Goal: Task Accomplishment & Management: Complete application form

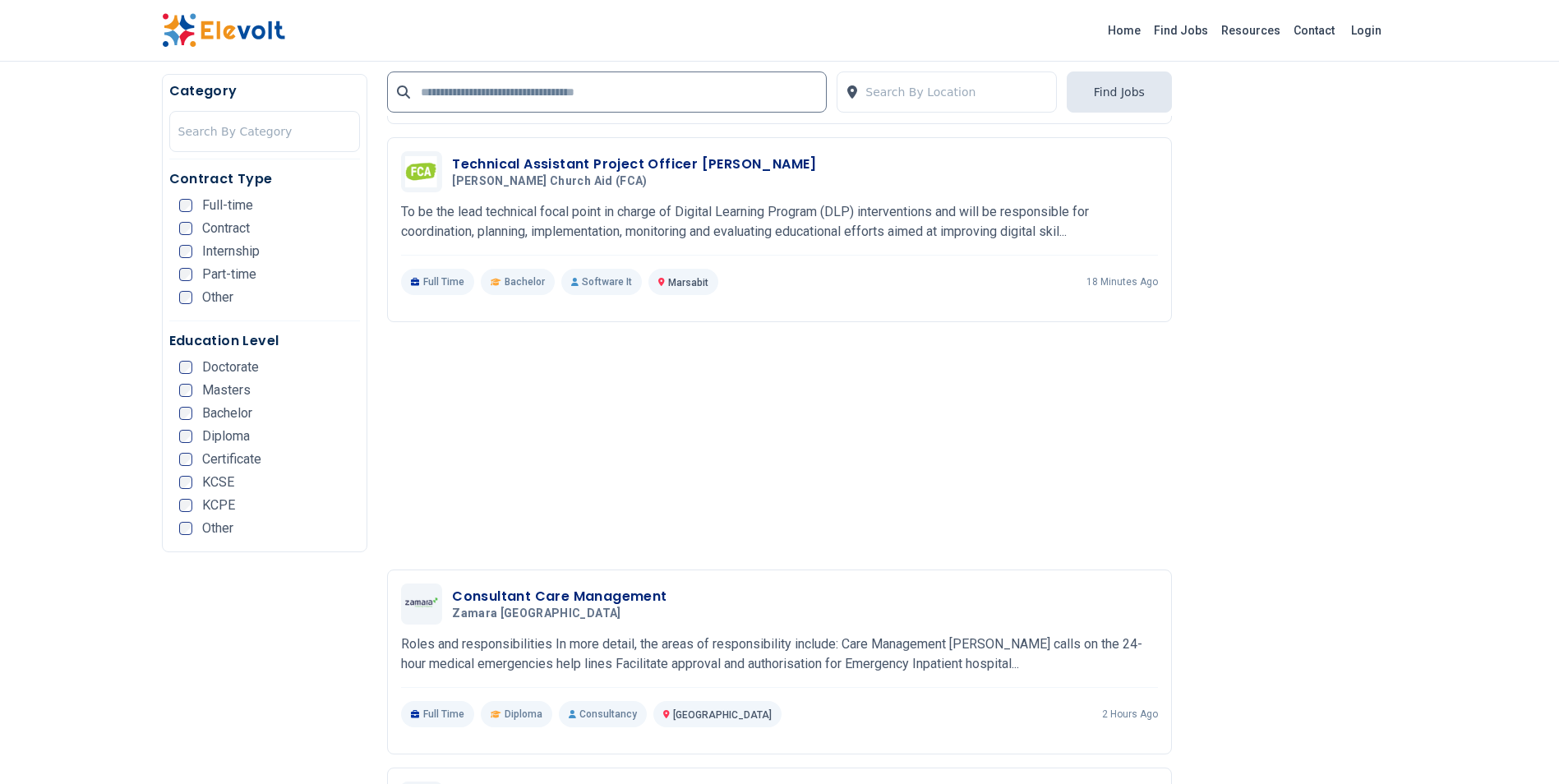
scroll to position [2185, 0]
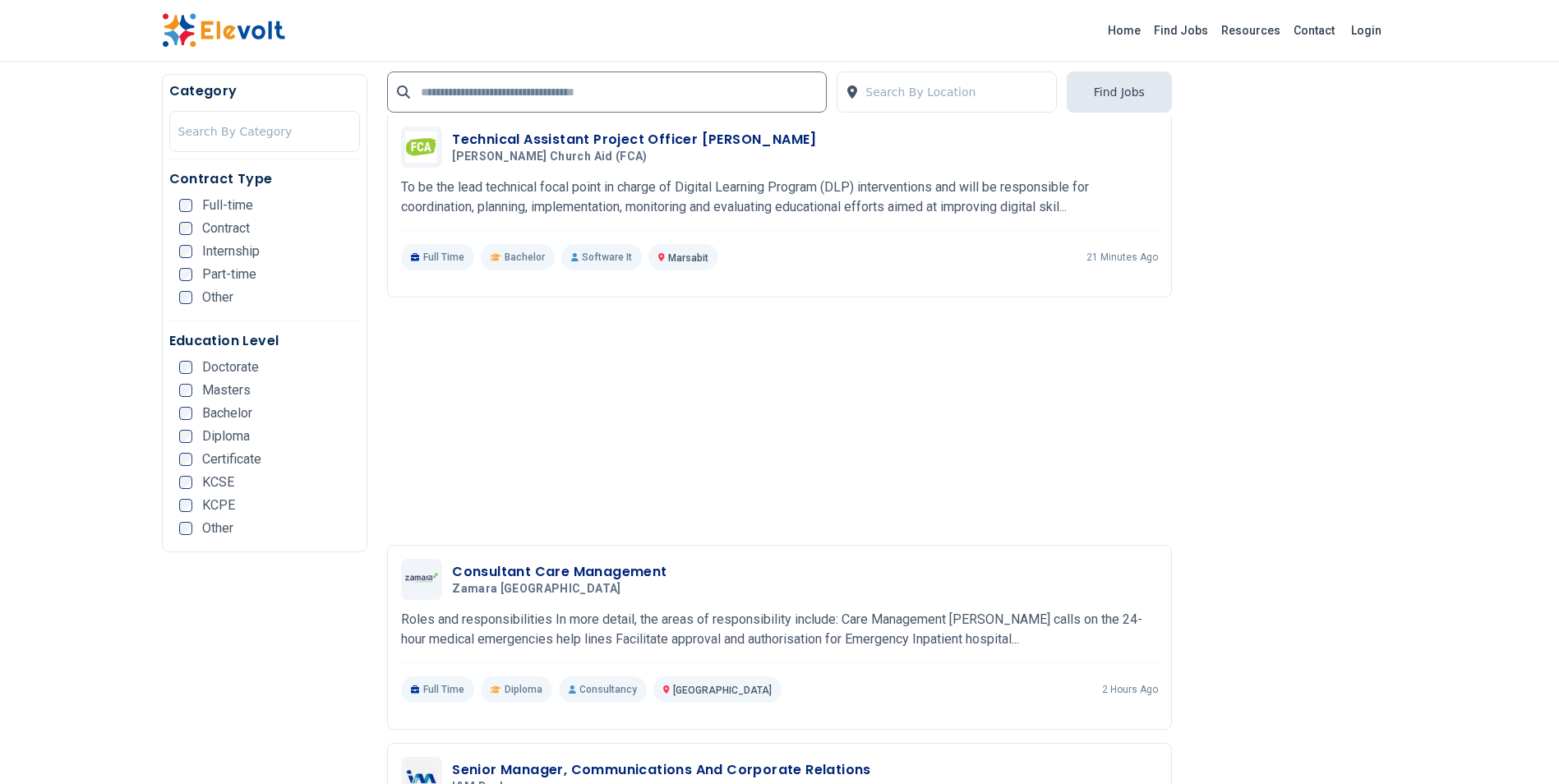
click at [341, 228] on li "Contract" at bounding box center [270, 229] width 181 height 13
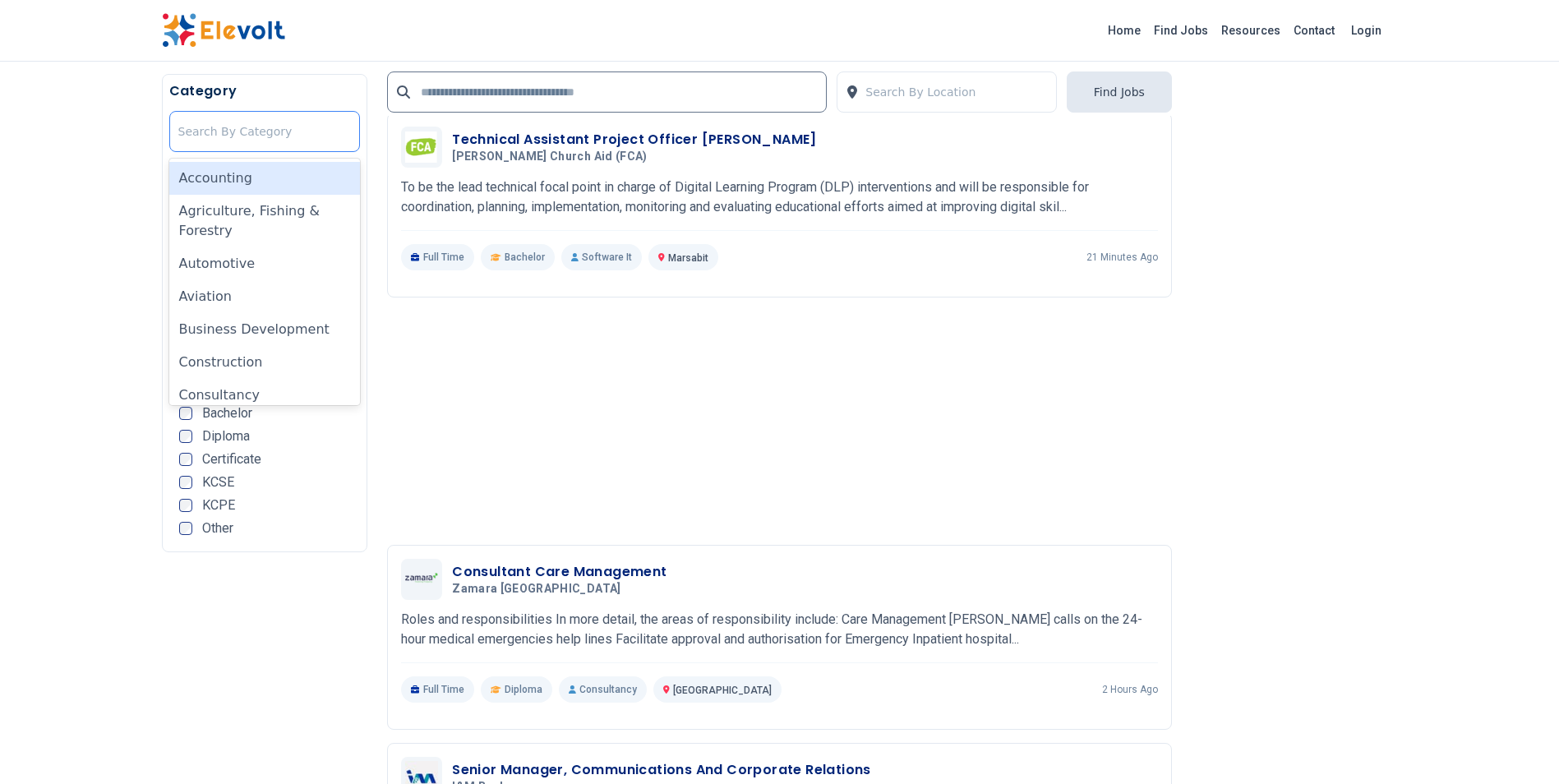
click at [283, 129] on div at bounding box center [266, 131] width 174 height 33
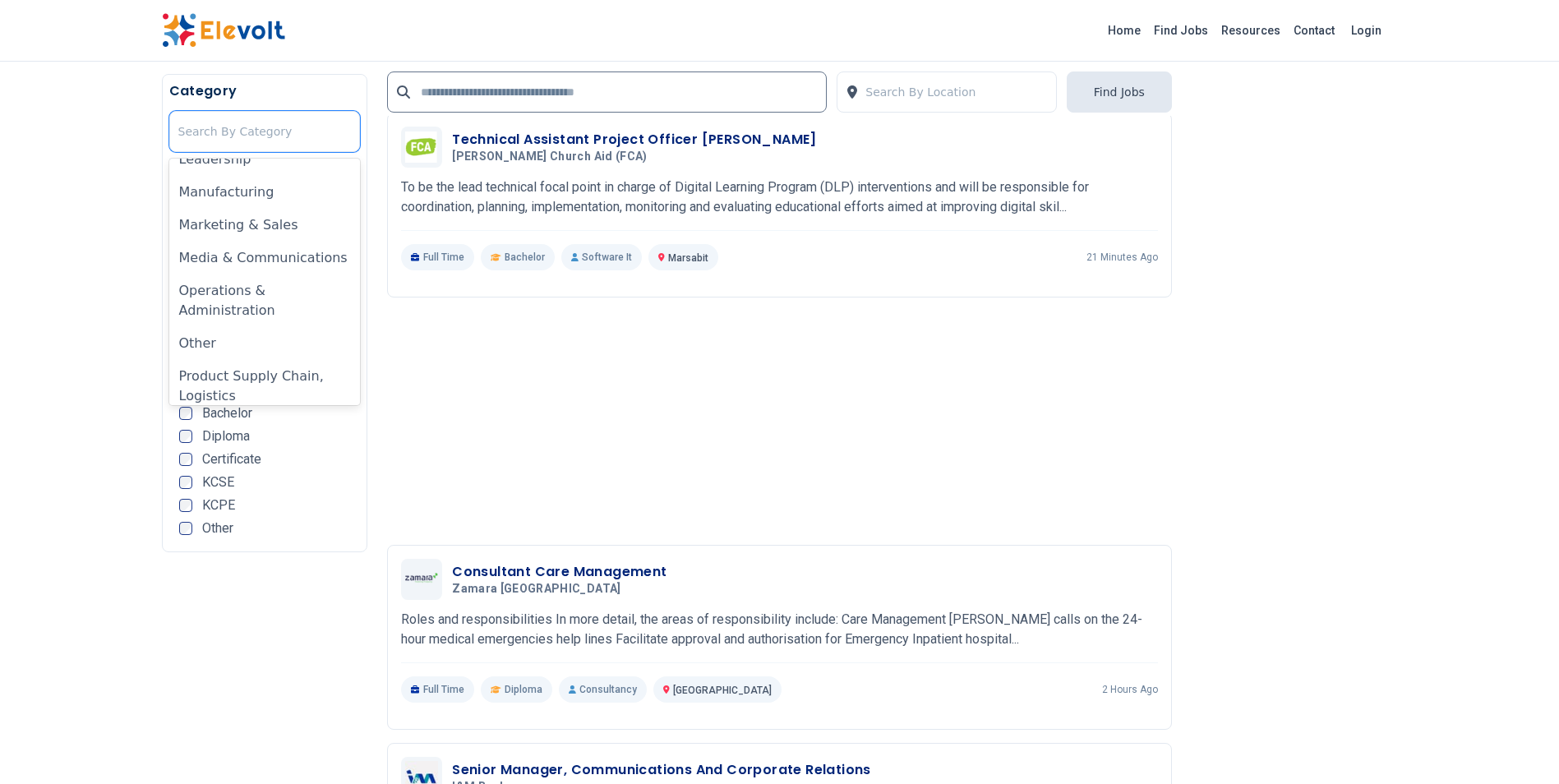
scroll to position [803, 0]
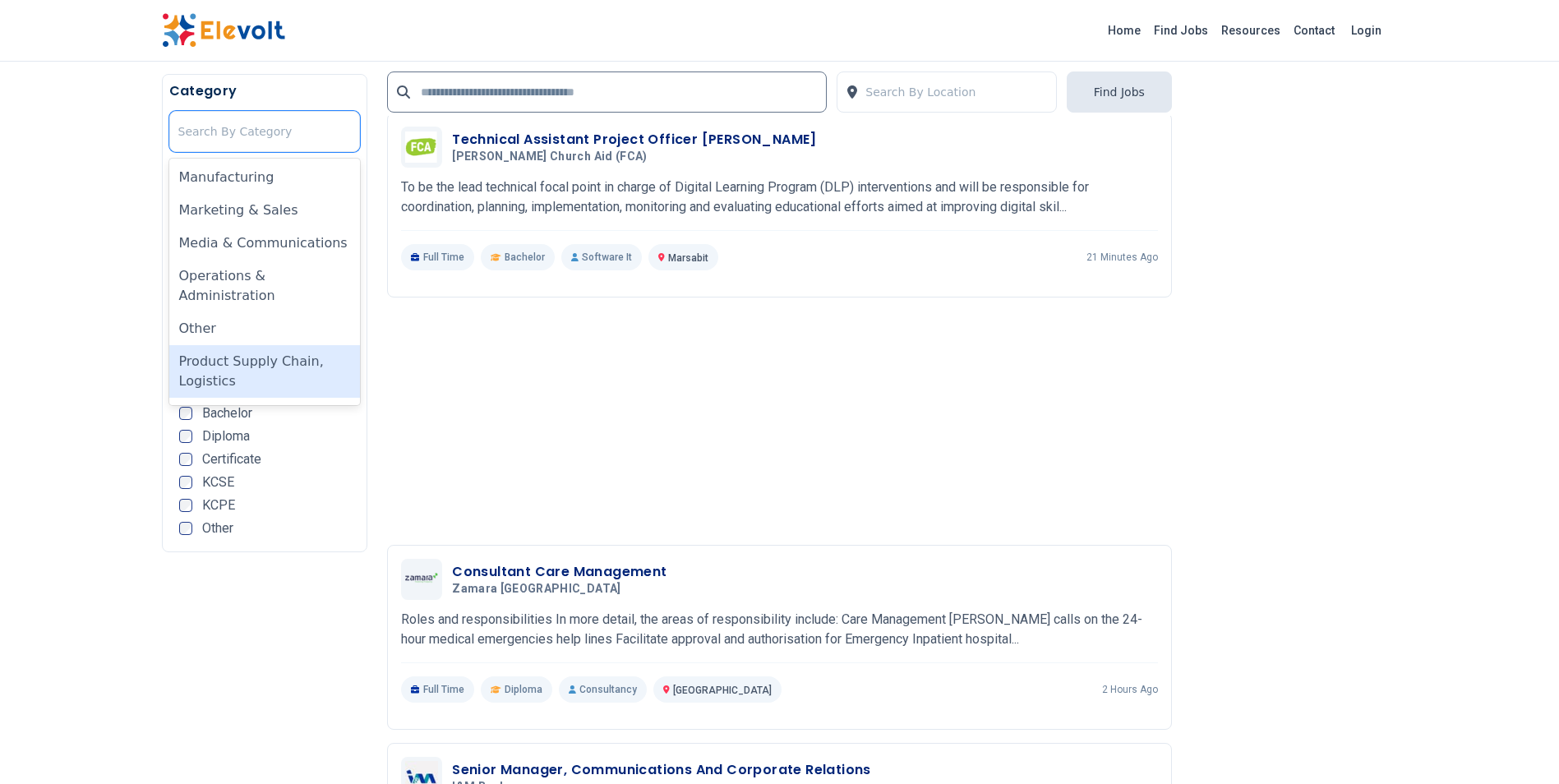
click at [286, 346] on div "Product Supply Chain, Logistics" at bounding box center [265, 371] width 192 height 53
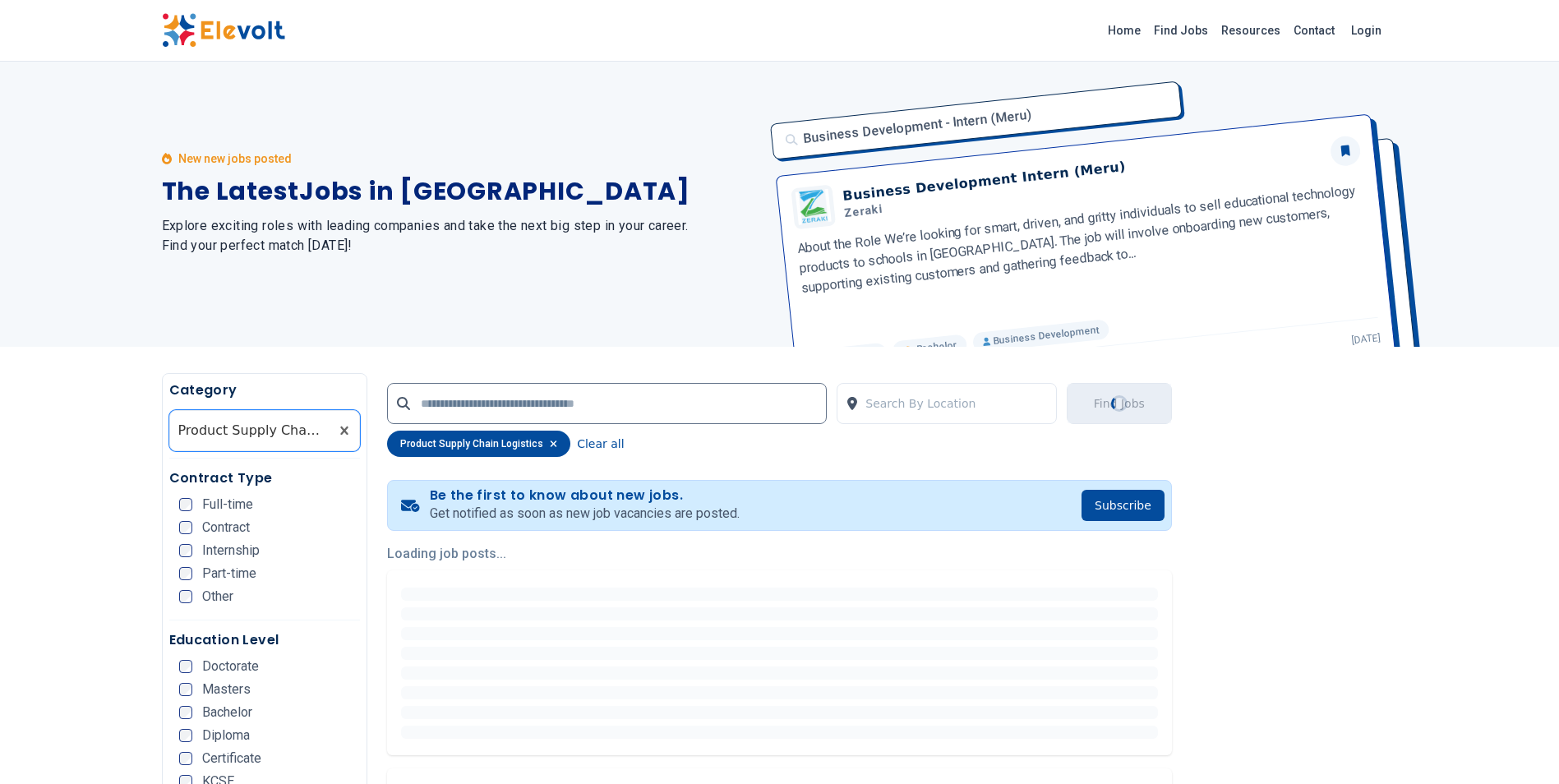
scroll to position [0, 0]
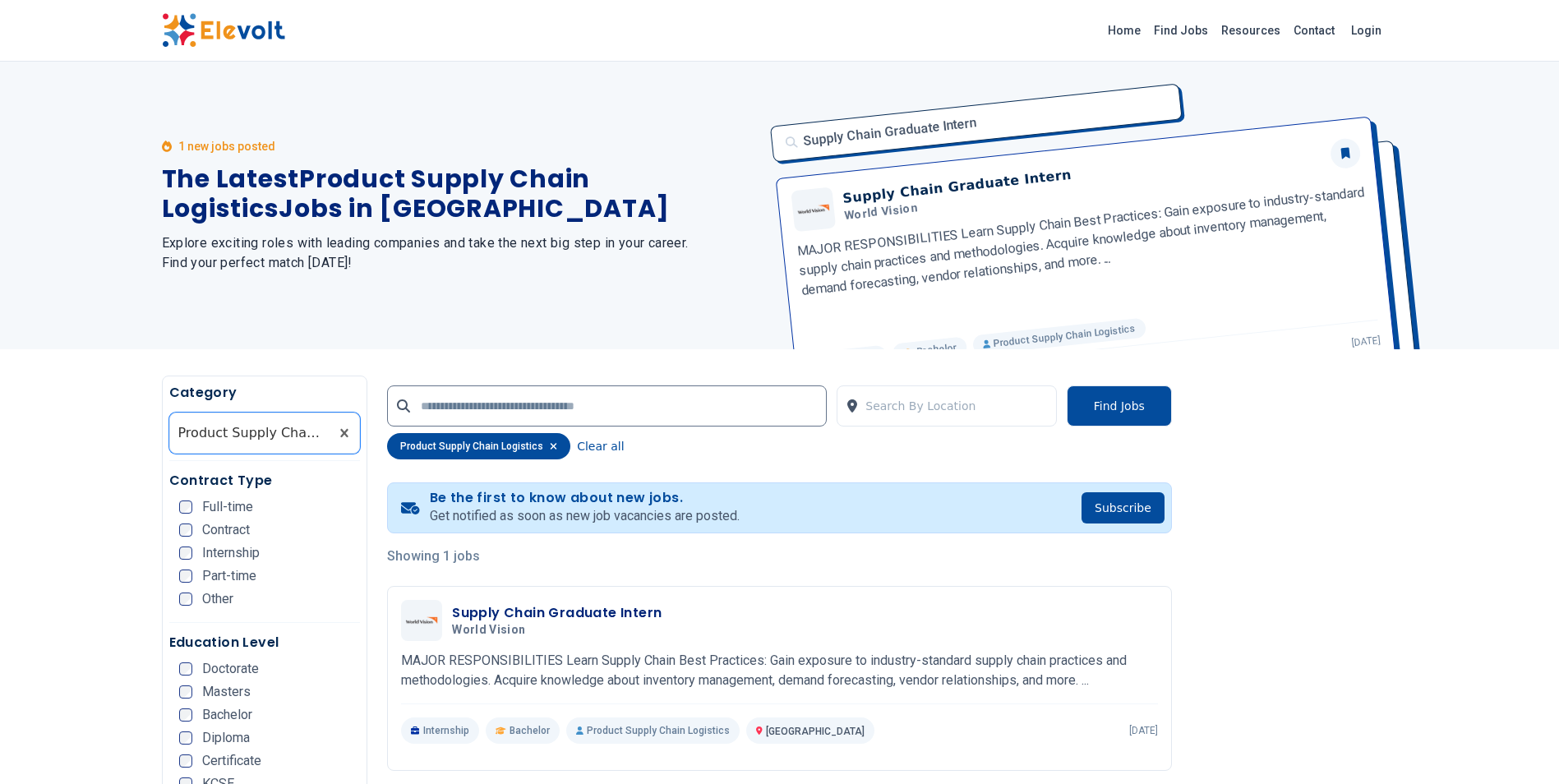
scroll to position [230, 0]
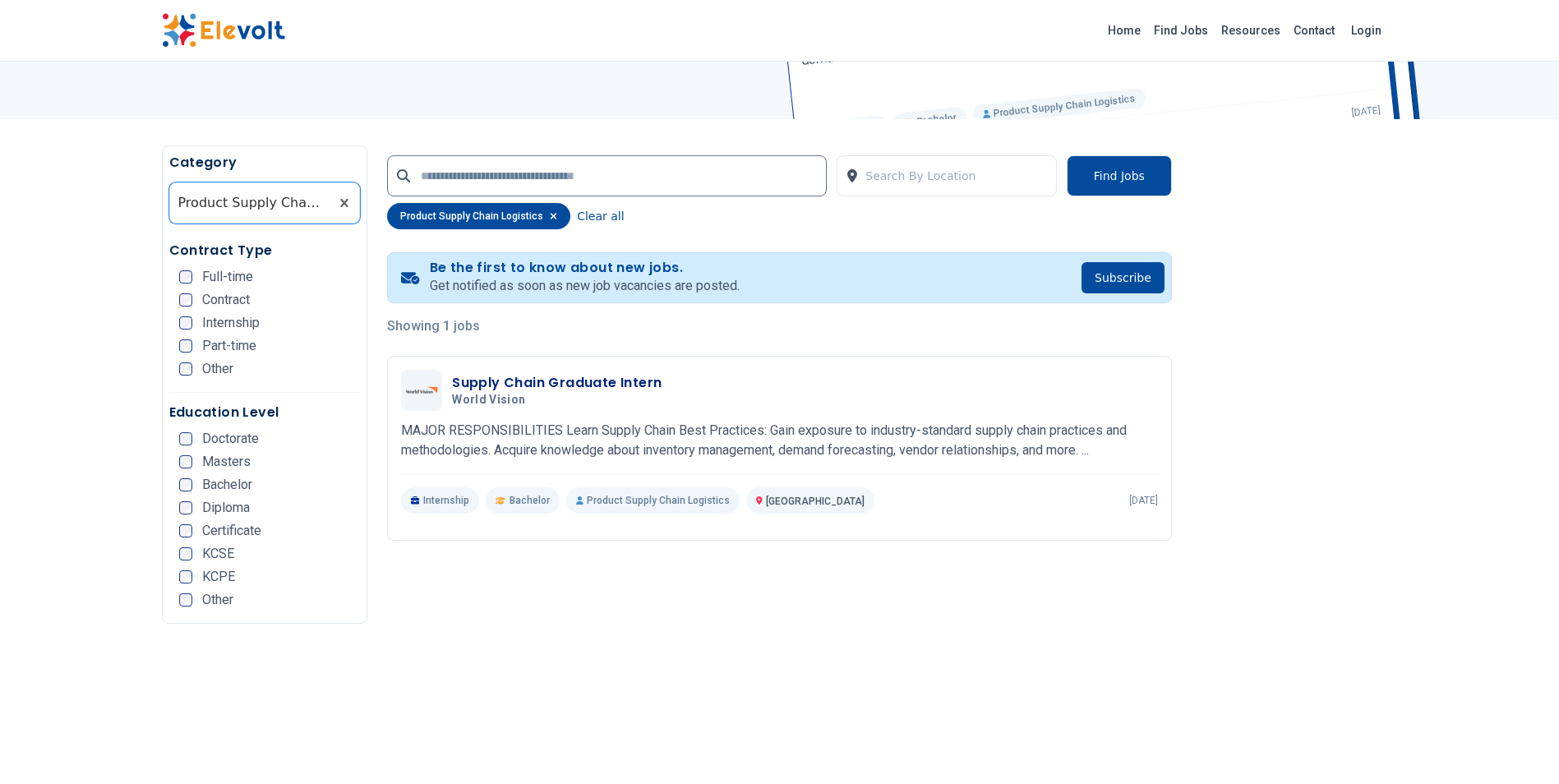
click at [220, 485] on span "Bachelor" at bounding box center [227, 485] width 50 height 13
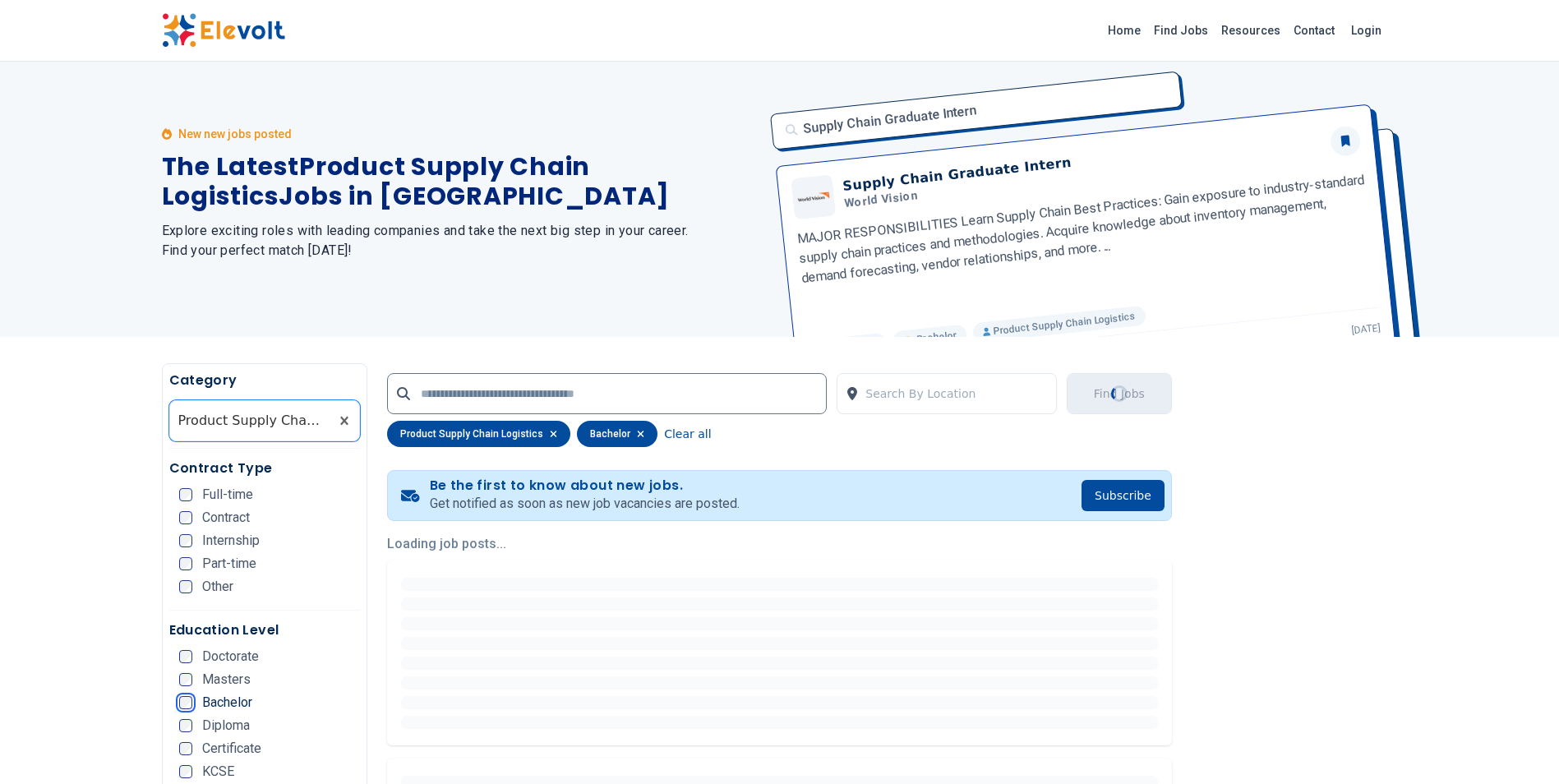
scroll to position [0, 0]
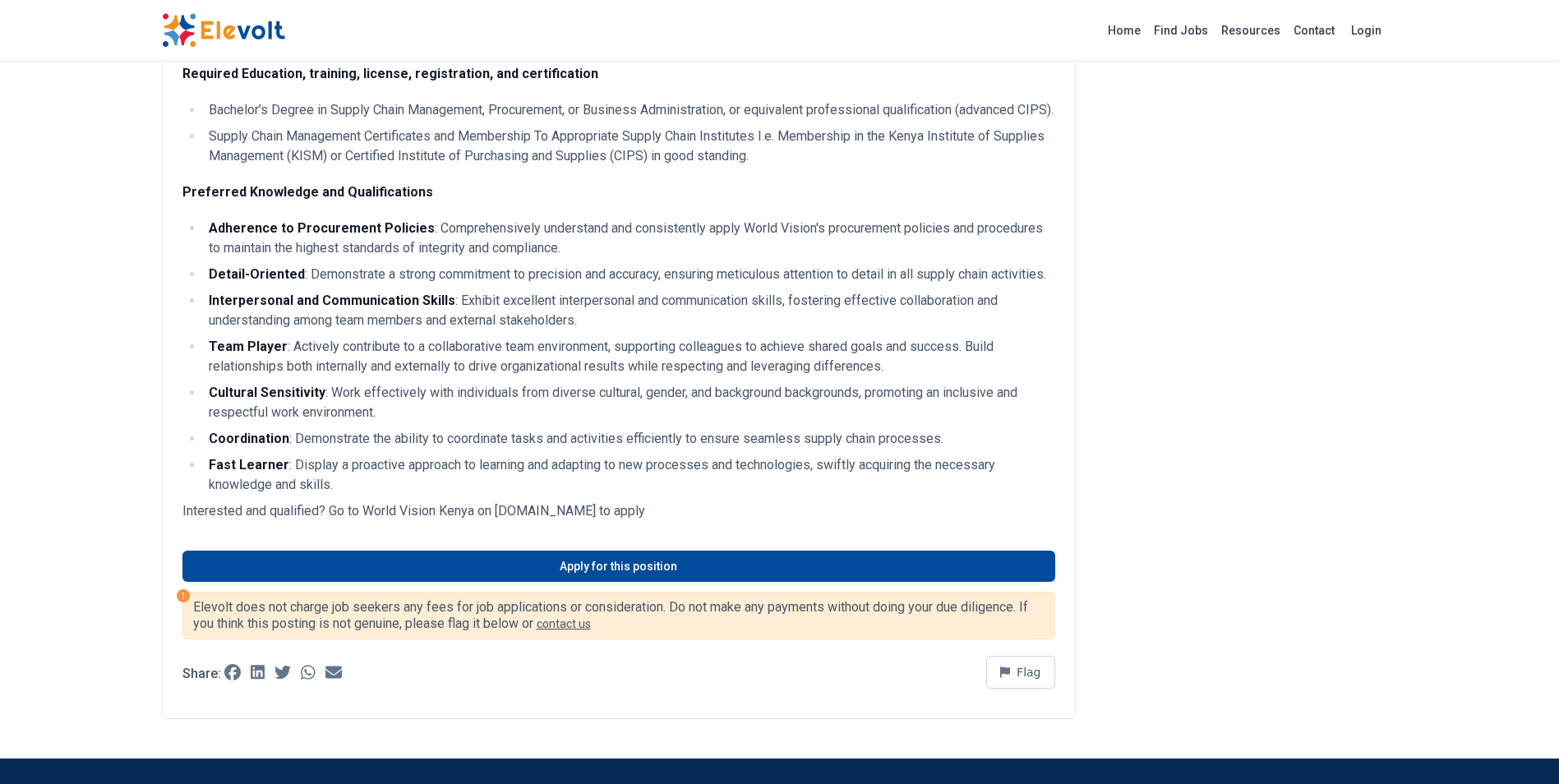
scroll to position [748, 0]
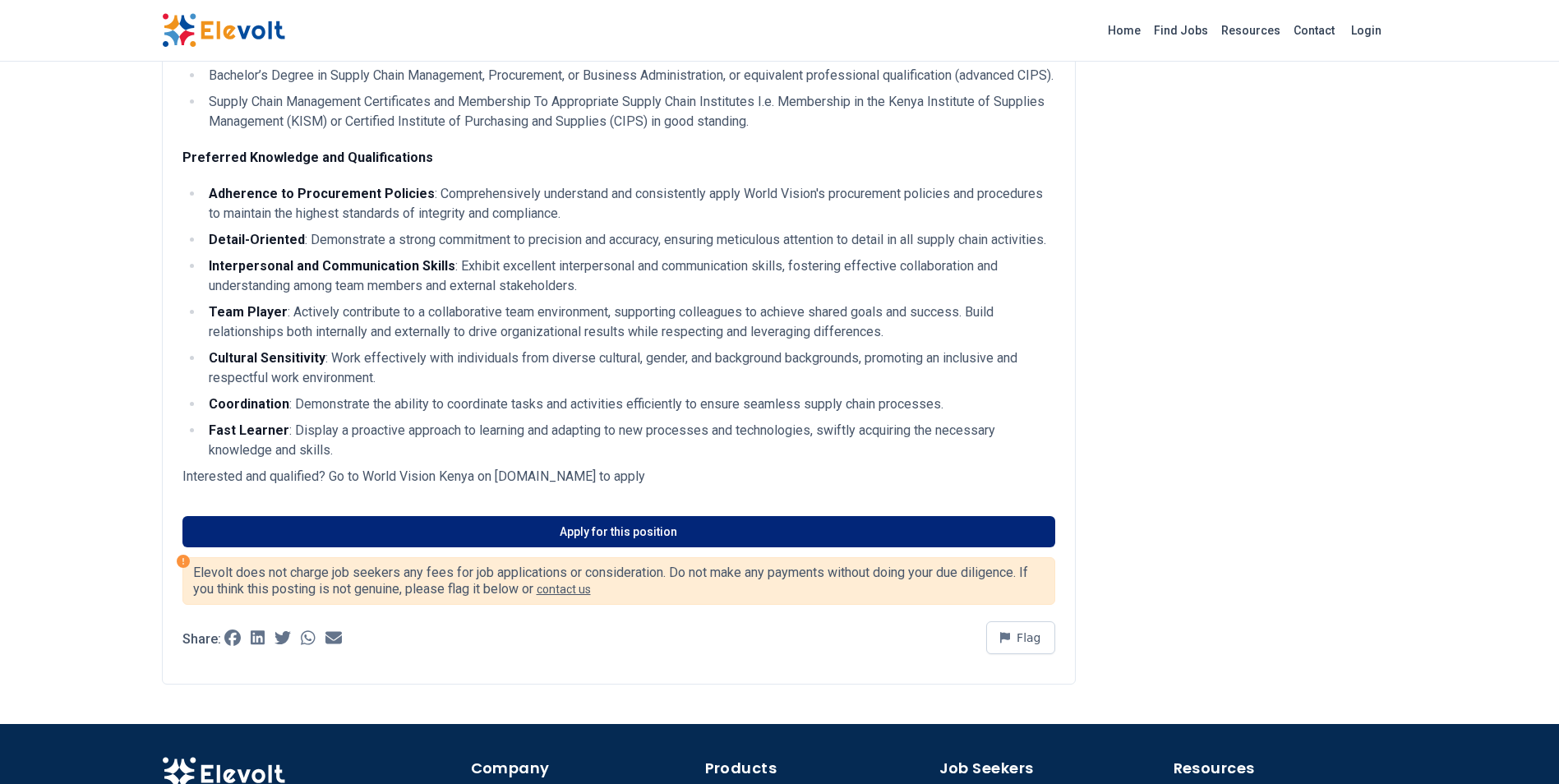
click at [494, 547] on link "Apply for this position" at bounding box center [619, 531] width 873 height 31
